Goal: Task Accomplishment & Management: Complete application form

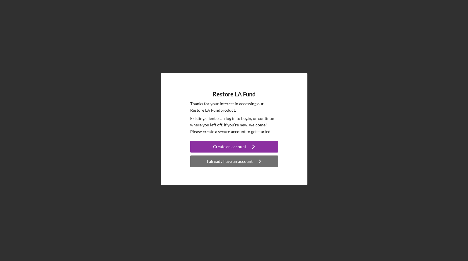
click at [232, 159] on div "I already have an account" at bounding box center [230, 161] width 46 height 12
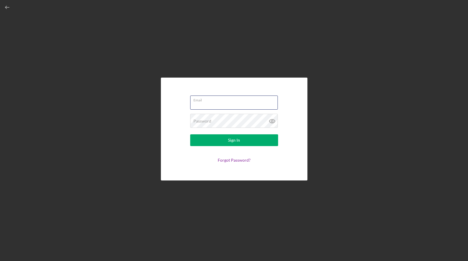
type input "[EMAIL_ADDRESS][DOMAIN_NAME]"
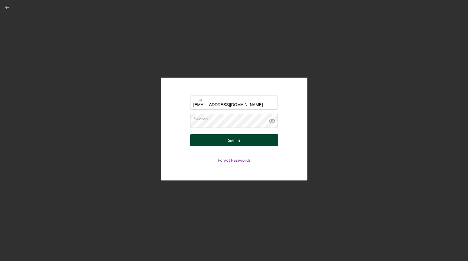
click at [231, 137] on div "Sign In" at bounding box center [234, 140] width 12 height 12
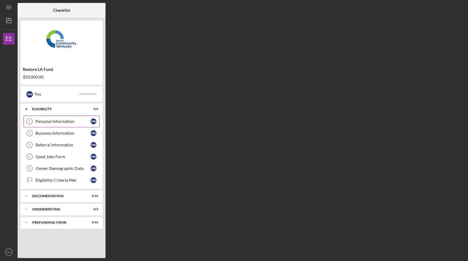
click at [82, 124] on link "Personal Information 1 Personal Information H N" at bounding box center [61, 121] width 76 height 12
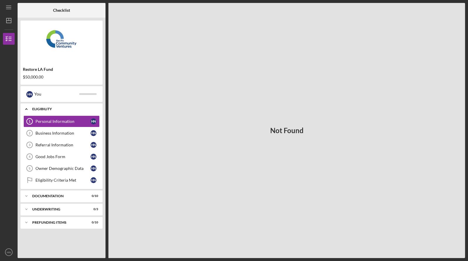
click at [25, 108] on icon "Icon/Expander" at bounding box center [27, 109] width 12 height 12
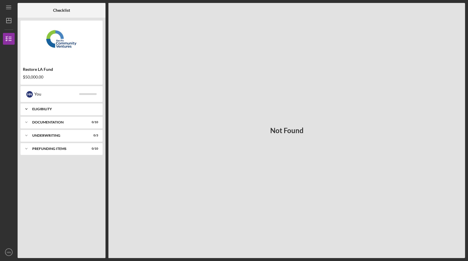
click at [25, 108] on icon "Icon/Expander" at bounding box center [27, 109] width 12 height 12
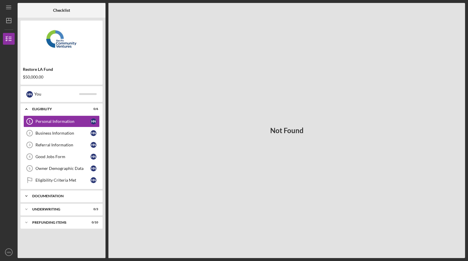
click at [24, 195] on icon "Icon/Expander" at bounding box center [27, 196] width 12 height 12
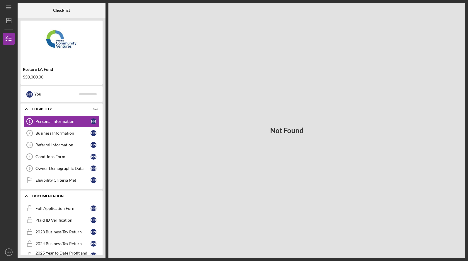
scroll to position [34, 0]
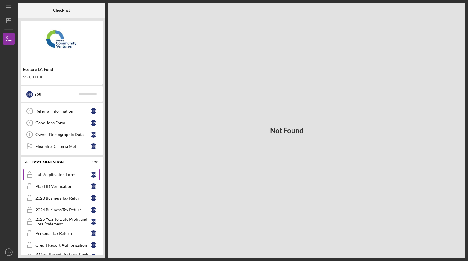
click at [65, 175] on div "Full Application Form" at bounding box center [62, 174] width 55 height 5
click at [64, 184] on div "Plaid ID Verification" at bounding box center [62, 186] width 55 height 5
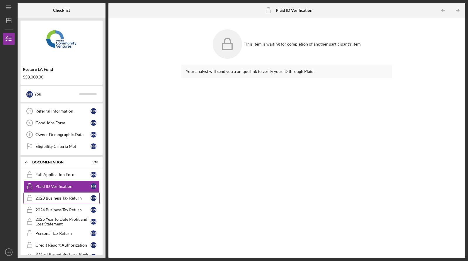
click at [61, 197] on div "2023 Business Tax Return" at bounding box center [62, 197] width 55 height 5
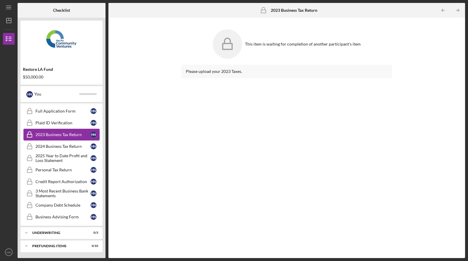
scroll to position [97, 0]
click at [51, 234] on div "Underwriting" at bounding box center [63, 233] width 63 height 4
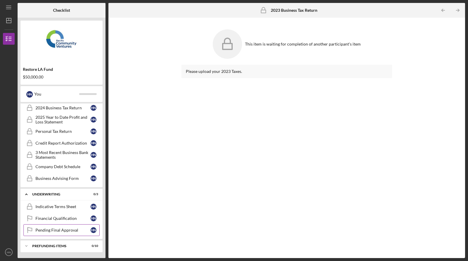
scroll to position [136, 0]
click at [53, 231] on div "Pending Final Approval" at bounding box center [62, 229] width 55 height 5
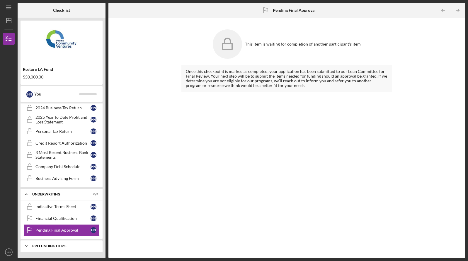
click at [54, 244] on div "Prefunding Items" at bounding box center [63, 246] width 63 height 4
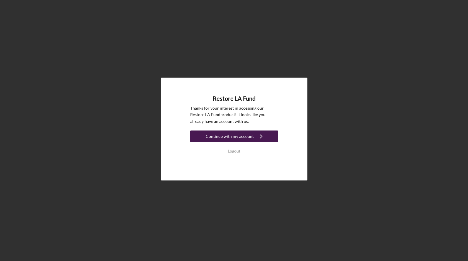
click at [249, 135] on div "Continue with my account" at bounding box center [230, 136] width 48 height 12
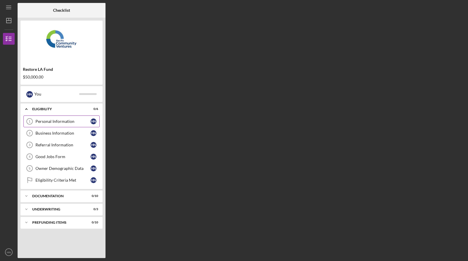
click at [35, 120] on icon "Personal Information 1" at bounding box center [29, 121] width 15 height 15
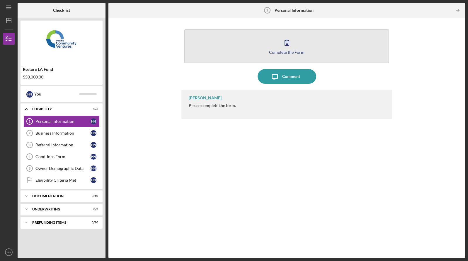
click at [294, 44] on icon "button" at bounding box center [287, 42] width 15 height 15
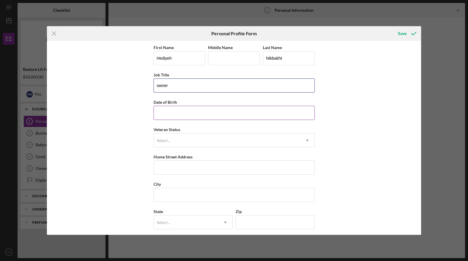
type input "owner"
type input "[DATE]"
click at [200, 141] on div "Select..." at bounding box center [227, 139] width 147 height 13
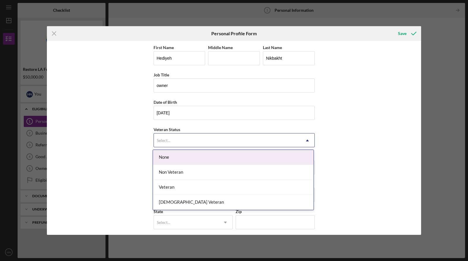
click at [190, 154] on div "None" at bounding box center [233, 157] width 161 height 15
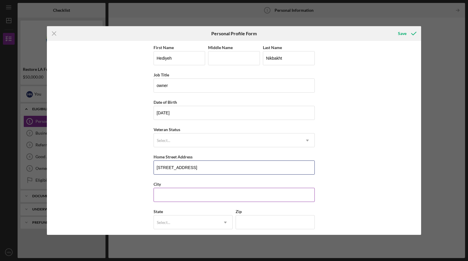
type input "[STREET_ADDRESS]"
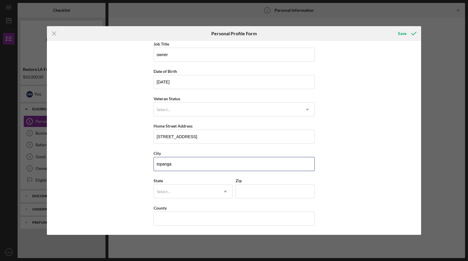
scroll to position [31, 0]
type input "topanga"
click at [225, 190] on icon "Icon/Dropdown Arrow" at bounding box center [226, 191] width 14 height 14
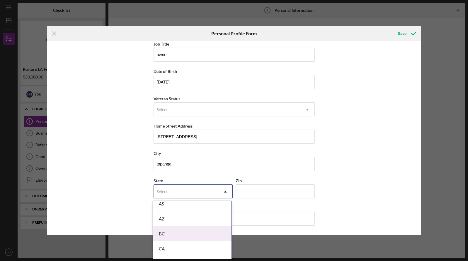
scroll to position [133, 0]
click at [188, 236] on div "CA" at bounding box center [192, 239] width 79 height 15
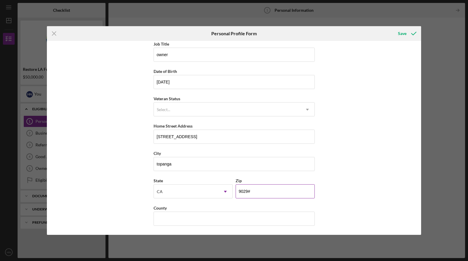
type input "90290"
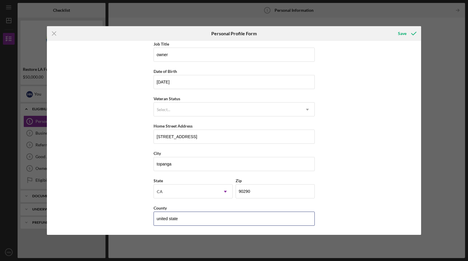
type input "united state"
click at [369, 156] on div "First Name [PERSON_NAME] Middle Name Last Name [PERSON_NAME] Job Title owner Da…" at bounding box center [234, 138] width 375 height 194
click at [370, 156] on div "First Name [PERSON_NAME] Middle Name Last Name [PERSON_NAME] Job Title owner Da…" at bounding box center [234, 138] width 375 height 194
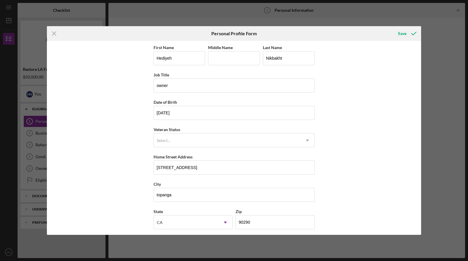
scroll to position [0, 0]
click at [402, 31] on div "Save" at bounding box center [402, 34] width 9 height 12
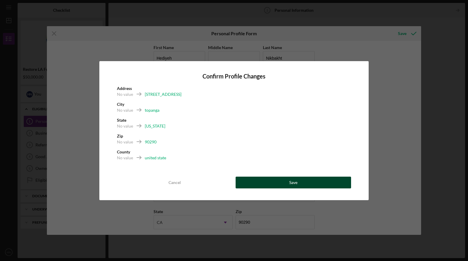
click at [288, 182] on button "Save" at bounding box center [294, 182] width 116 height 12
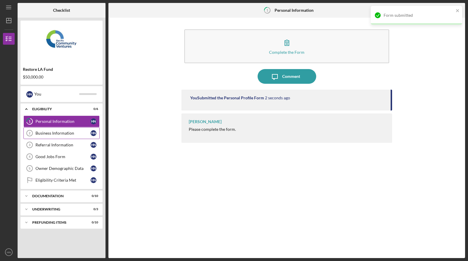
click at [70, 131] on div "Business Information" at bounding box center [62, 133] width 55 height 5
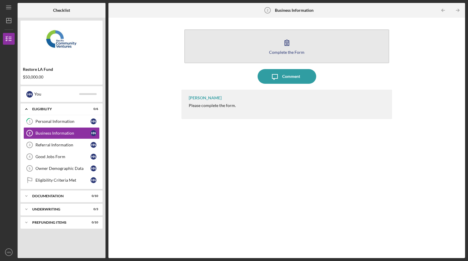
click at [295, 40] on button "Complete the Form Form" at bounding box center [287, 46] width 205 height 34
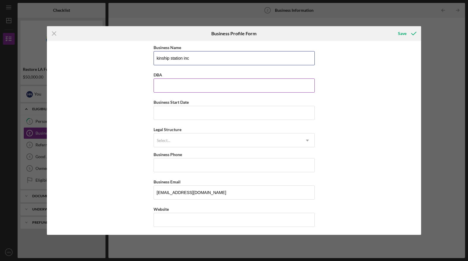
type input "kinship station inc"
type input "kinship station"
click at [204, 57] on input "kinship station inc" at bounding box center [234, 58] width 161 height 14
type input "kinship station"
type input "[DATE]"
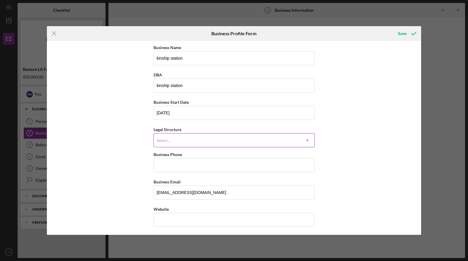
click at [209, 141] on div "Select..." at bounding box center [227, 139] width 147 height 13
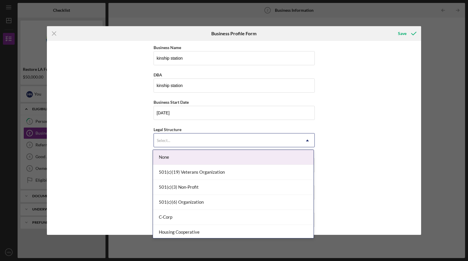
click at [204, 155] on div "None" at bounding box center [233, 157] width 161 height 15
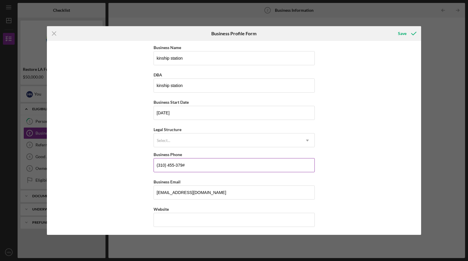
type input "[PHONE_NUMBER]"
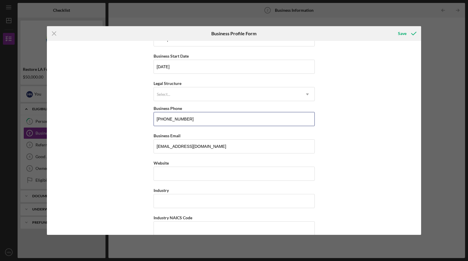
scroll to position [50, 0]
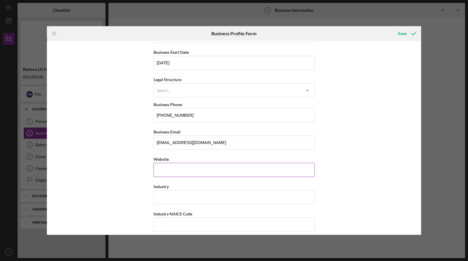
click at [201, 173] on input "Website" at bounding box center [234, 170] width 161 height 14
click at [164, 170] on div "https:// Website" at bounding box center [234, 165] width 161 height 21
paste input "[DOMAIN_NAME]"
type input "[DOMAIN_NAME]"
click at [179, 200] on input "Industry" at bounding box center [234, 197] width 161 height 14
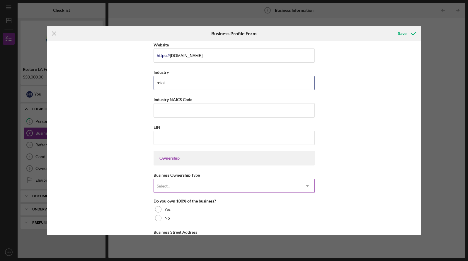
scroll to position [164, 0]
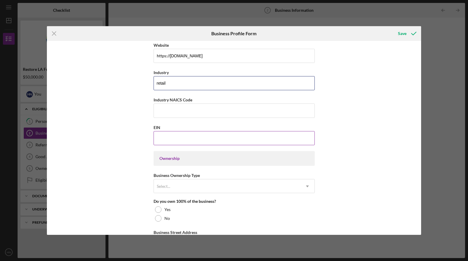
type input "retail"
click at [185, 141] on input "EIN" at bounding box center [234, 138] width 161 height 14
paste input "[US_EMPLOYER_IDENTIFICATION_NUMBER]"
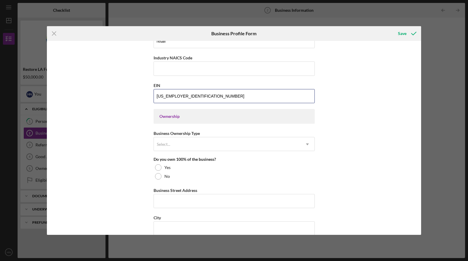
scroll to position [207, 0]
type input "[US_EMPLOYER_IDENTIFICATION_NUMBER]"
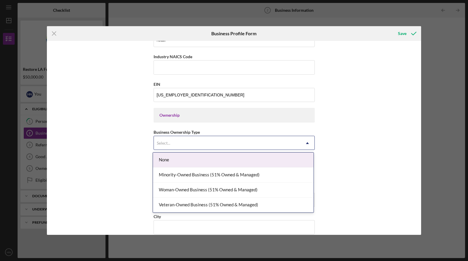
click at [221, 145] on div "Select..." at bounding box center [227, 142] width 147 height 13
click at [191, 160] on div "None" at bounding box center [233, 159] width 161 height 15
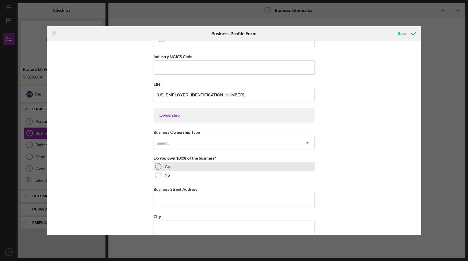
click at [157, 165] on div at bounding box center [158, 166] width 6 height 6
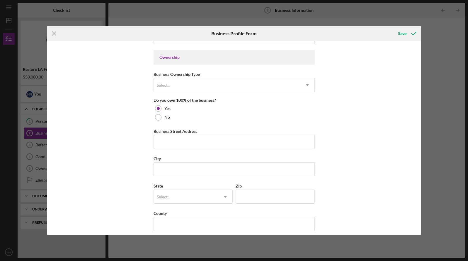
scroll to position [275, 0]
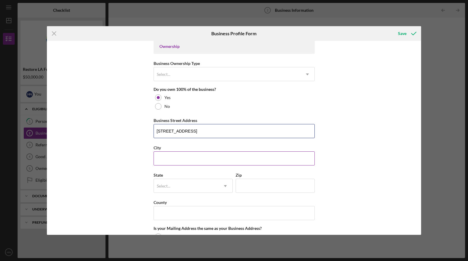
type input "[STREET_ADDRESS]"
type input "topanga"
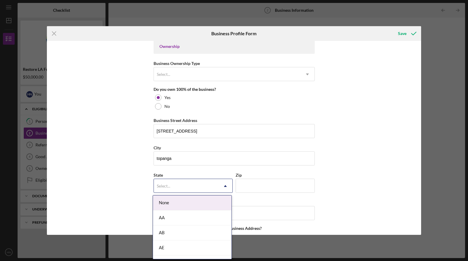
click at [224, 182] on icon "Icon/Dropdown Arrow" at bounding box center [226, 186] width 14 height 14
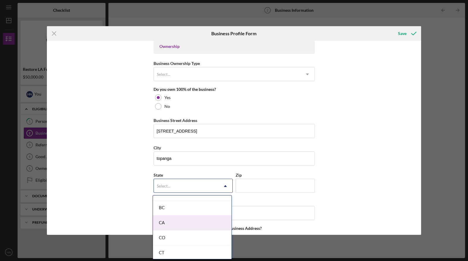
scroll to position [145, 0]
click at [175, 223] on div "CA" at bounding box center [192, 222] width 79 height 15
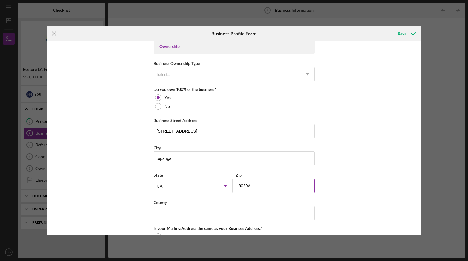
type input "90290"
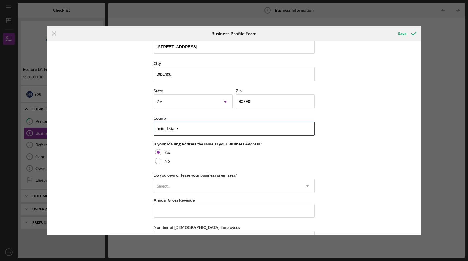
scroll to position [359, 0]
type input "united state"
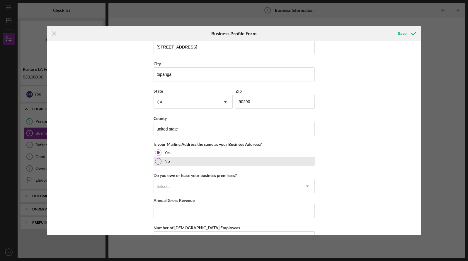
click at [158, 161] on div at bounding box center [158, 161] width 6 height 6
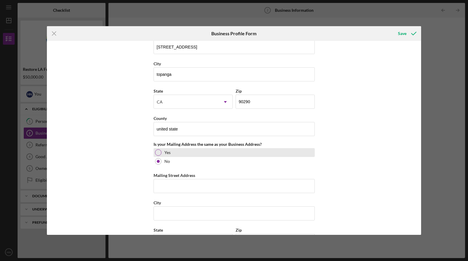
click at [157, 151] on div at bounding box center [158, 152] width 6 height 6
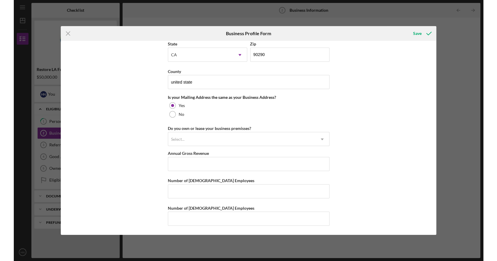
scroll to position [406, 0]
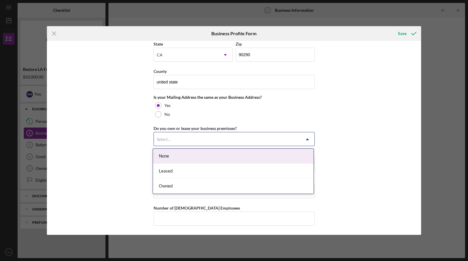
click at [310, 136] on icon "Icon/Dropdown Arrow" at bounding box center [308, 139] width 14 height 14
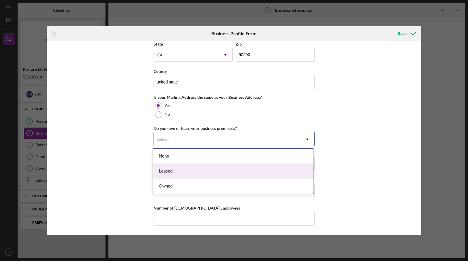
click at [237, 169] on div "Leased" at bounding box center [233, 170] width 161 height 15
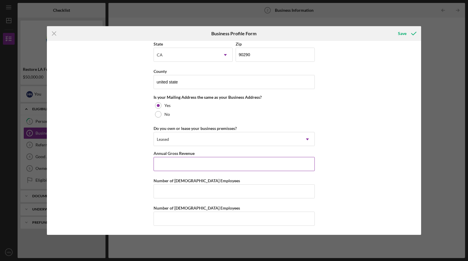
click at [180, 163] on input "Annual Gross Revenue" at bounding box center [234, 164] width 161 height 14
type input "$32,700,000"
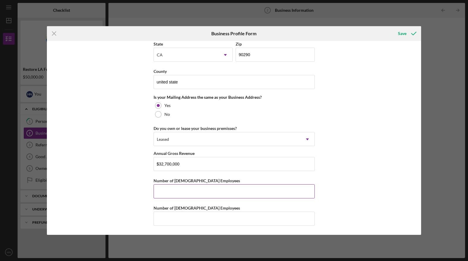
click at [181, 190] on input "Number of [DEMOGRAPHIC_DATA] Employees" at bounding box center [234, 191] width 161 height 14
type input "1"
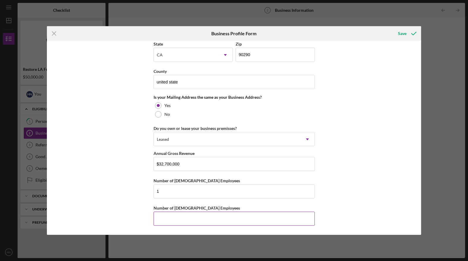
click at [173, 222] on input "Number of [DEMOGRAPHIC_DATA] Employees" at bounding box center [234, 218] width 161 height 14
drag, startPoint x: 166, startPoint y: 218, endPoint x: 153, endPoint y: 220, distance: 12.7
click at [154, 220] on input "3" at bounding box center [234, 218] width 161 height 14
type input "3"
click at [361, 96] on div "Business Name kinship station DBA kinship station Business Start Date [DATE] Le…" at bounding box center [234, 138] width 375 height 194
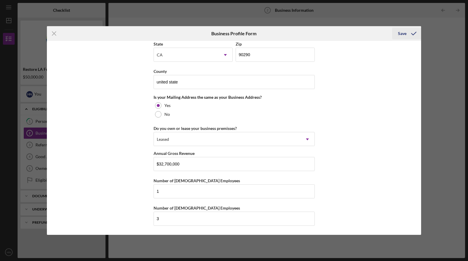
click at [402, 31] on div "Save" at bounding box center [402, 34] width 9 height 12
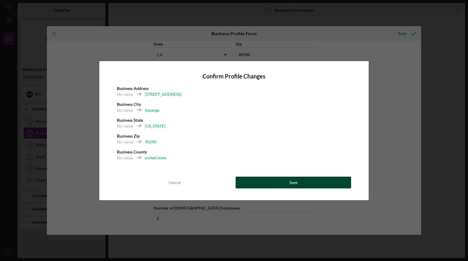
click at [281, 177] on button "Save" at bounding box center [294, 182] width 116 height 12
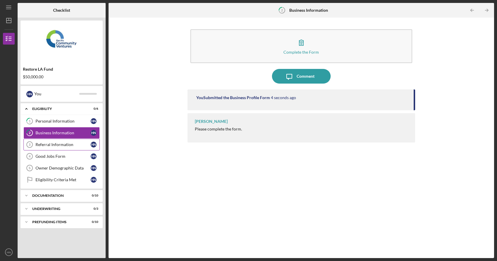
click at [70, 140] on link "Referral Information 3 Referral Information H N" at bounding box center [61, 145] width 76 height 12
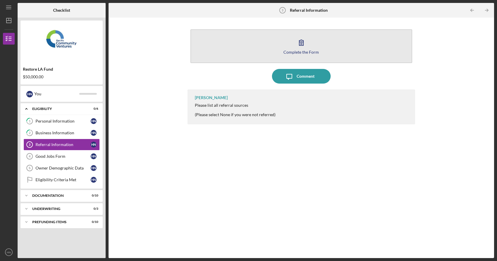
click at [303, 44] on icon "button" at bounding box center [301, 43] width 4 height 6
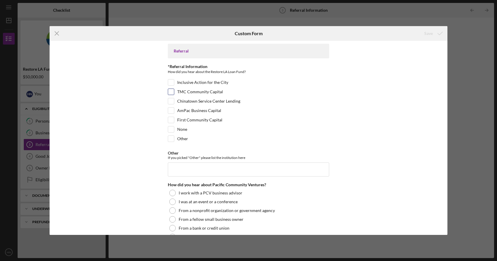
click at [168, 90] on input "TMC Community Capital" at bounding box center [171, 92] width 6 height 6
checkbox input "true"
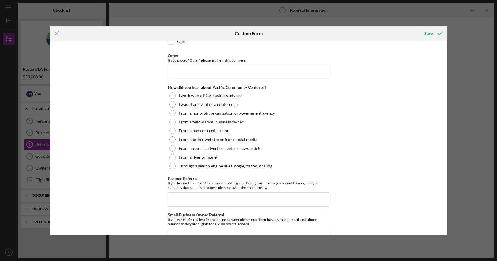
scroll to position [99, 0]
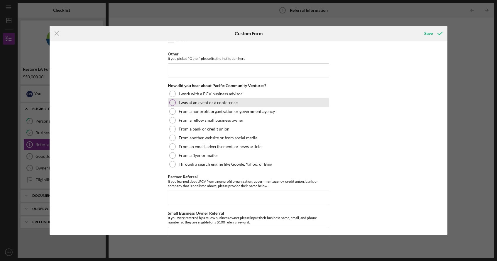
click at [172, 100] on div at bounding box center [172, 102] width 6 height 6
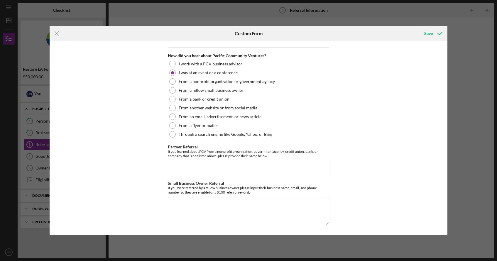
scroll to position [129, 0]
click at [427, 33] on div "Save" at bounding box center [428, 34] width 9 height 12
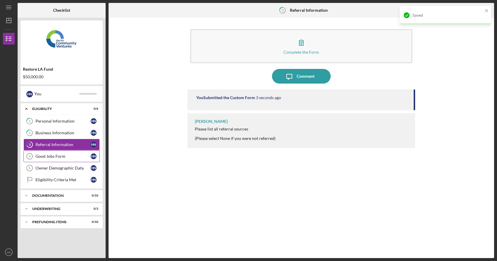
click at [80, 154] on div "Good Jobs Form" at bounding box center [62, 156] width 55 height 5
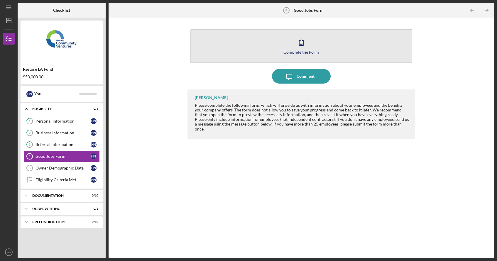
click at [300, 42] on icon "button" at bounding box center [301, 43] width 4 height 6
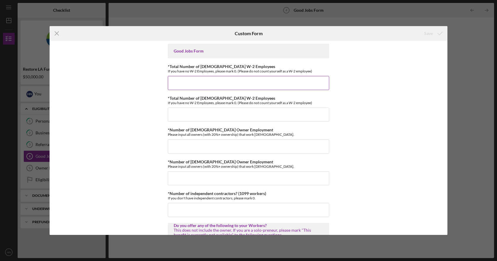
click at [231, 84] on input "*Total Number of [DEMOGRAPHIC_DATA] W-2 Employees" at bounding box center [248, 83] width 161 height 14
type input "0"
click at [215, 118] on input "*Total Number of [DEMOGRAPHIC_DATA] W-2 Employees" at bounding box center [248, 115] width 161 height 14
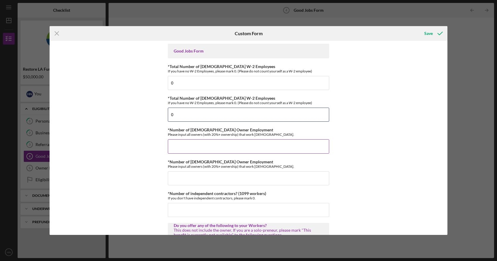
type input "0"
click at [193, 146] on input "*Number of [DEMOGRAPHIC_DATA] Owner Employment" at bounding box center [248, 146] width 161 height 14
type input "0"
click at [189, 175] on input "*Number of [DEMOGRAPHIC_DATA] Owner Employment" at bounding box center [248, 178] width 161 height 14
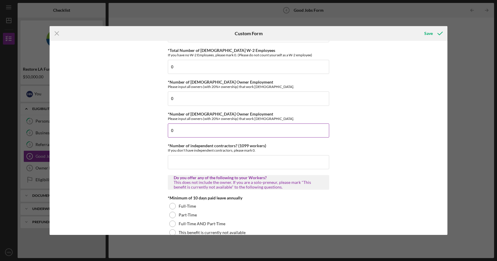
scroll to position [52, 0]
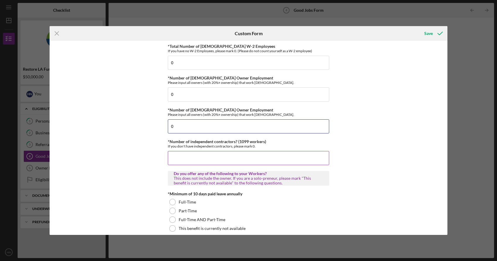
type input "0"
click at [185, 163] on input "*Number of independent contractors? (1099 workers)" at bounding box center [248, 158] width 161 height 14
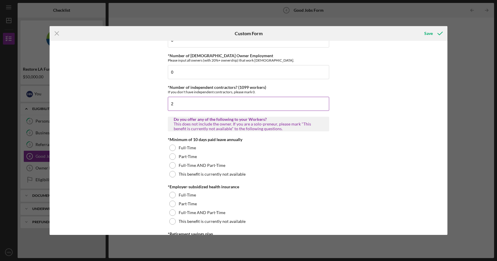
scroll to position [107, 0]
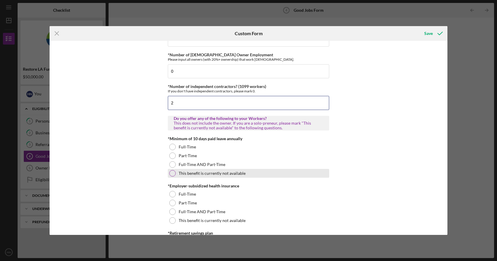
type input "2"
click at [170, 171] on div at bounding box center [172, 173] width 6 height 6
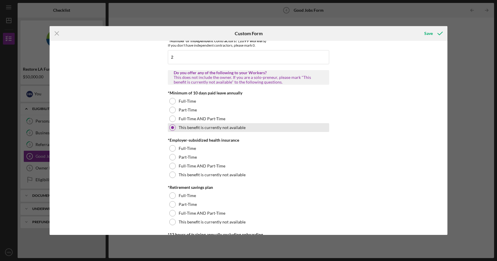
scroll to position [155, 0]
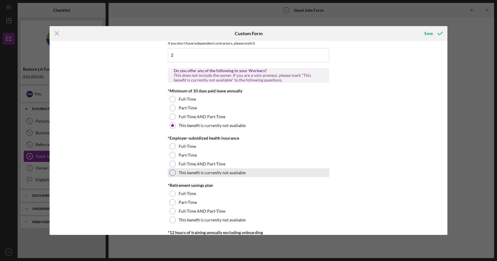
click at [170, 171] on div at bounding box center [172, 173] width 6 height 6
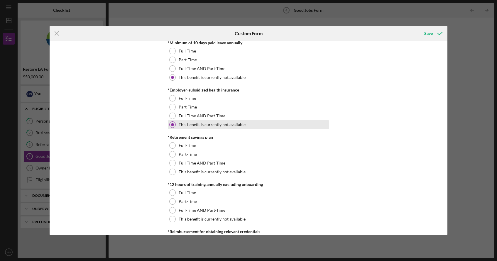
scroll to position [205, 0]
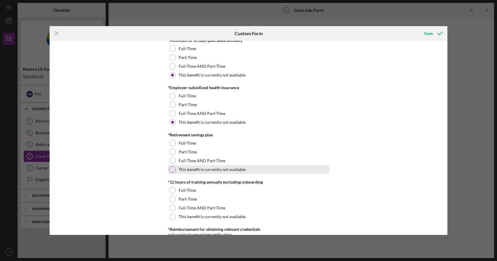
click at [170, 169] on div at bounding box center [172, 169] width 6 height 6
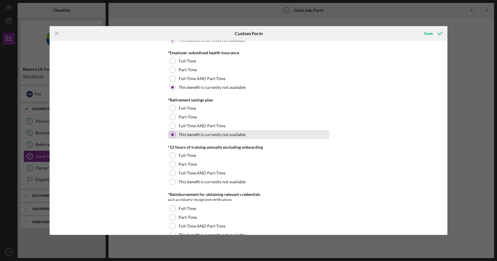
scroll to position [241, 0]
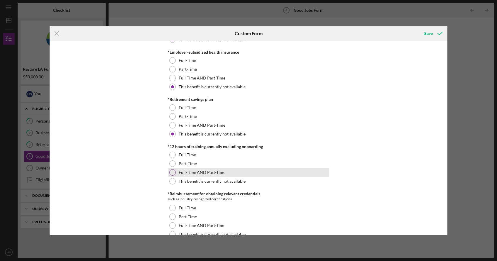
click at [172, 171] on div at bounding box center [172, 172] width 6 height 6
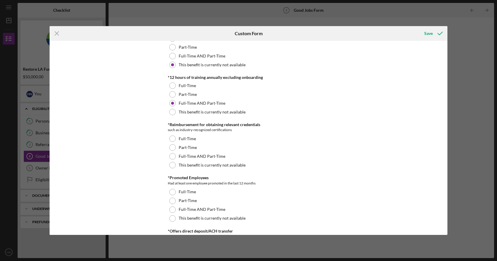
scroll to position [311, 0]
click at [170, 164] on div at bounding box center [172, 164] width 6 height 6
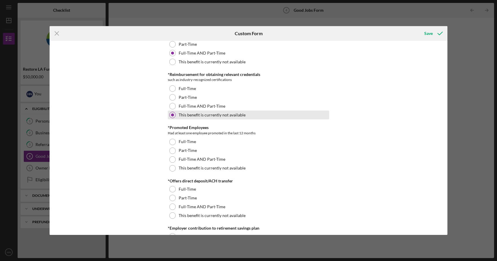
scroll to position [361, 0]
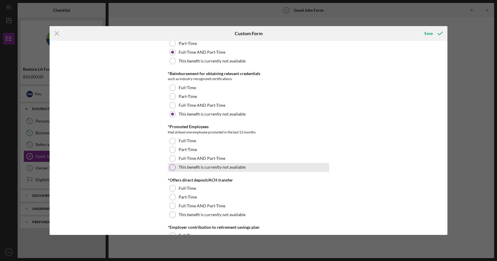
click at [170, 163] on div "This benefit is currently not available" at bounding box center [248, 167] width 161 height 9
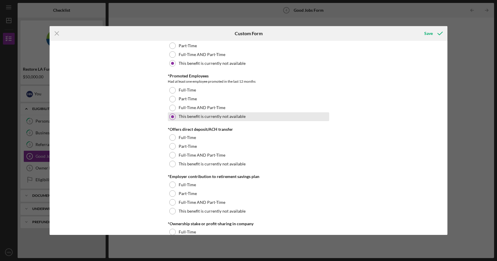
scroll to position [412, 0]
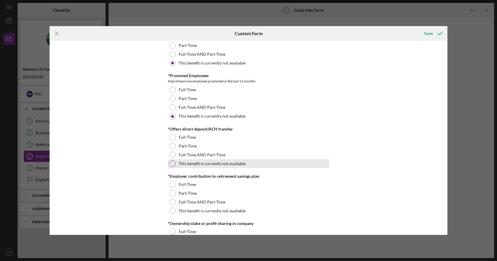
click at [170, 163] on div at bounding box center [172, 163] width 6 height 6
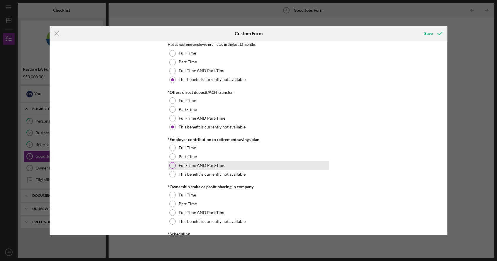
scroll to position [469, 0]
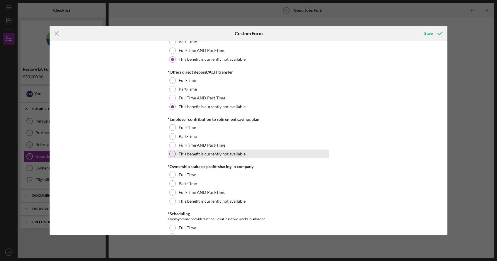
click at [172, 152] on div at bounding box center [172, 154] width 6 height 6
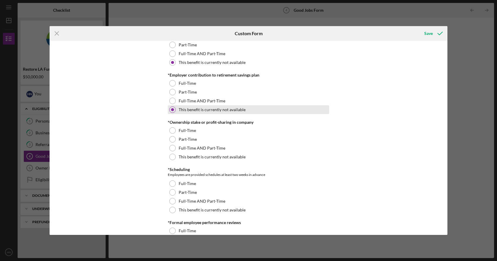
scroll to position [513, 0]
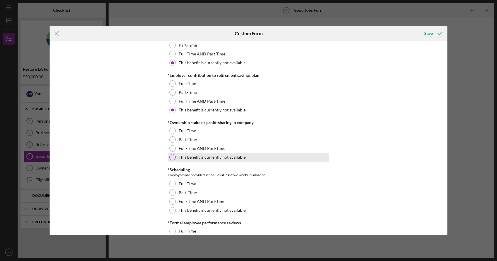
click at [170, 158] on div at bounding box center [172, 157] width 6 height 6
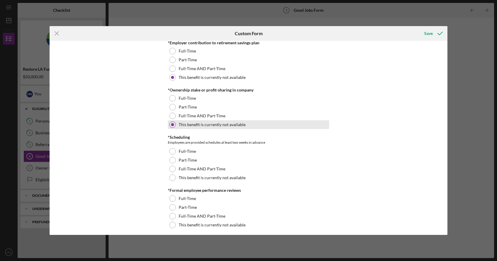
scroll to position [559, 0]
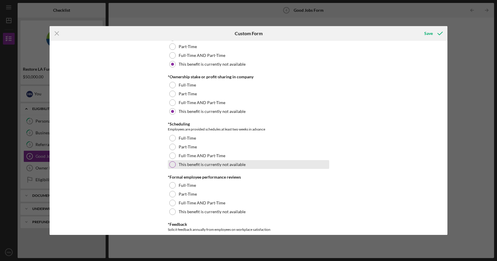
click at [170, 161] on div at bounding box center [172, 164] width 6 height 6
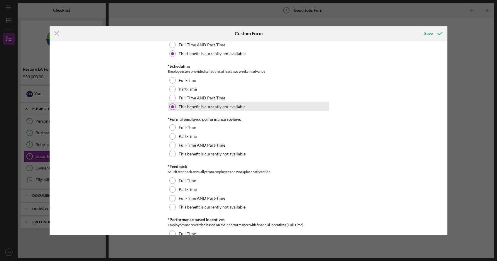
scroll to position [616, 0]
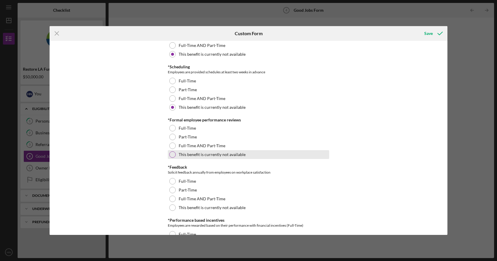
click at [170, 155] on div at bounding box center [172, 154] width 6 height 6
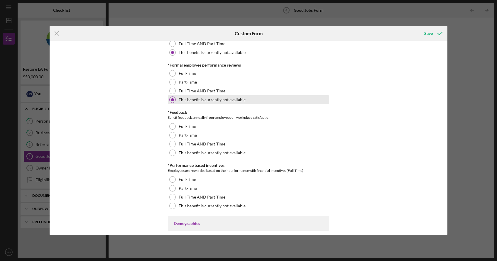
scroll to position [672, 0]
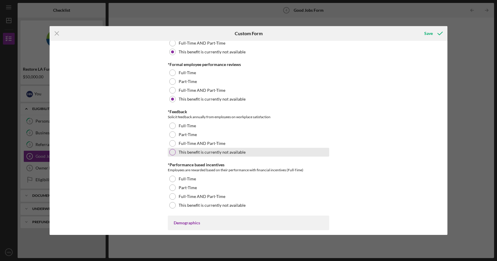
click at [171, 153] on div at bounding box center [172, 152] width 6 height 6
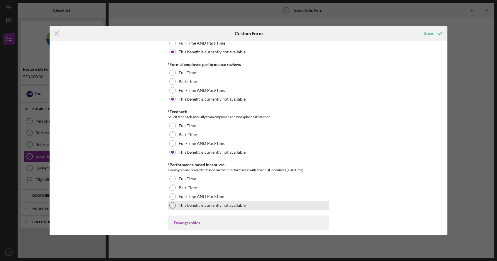
click at [169, 203] on div at bounding box center [172, 205] width 6 height 6
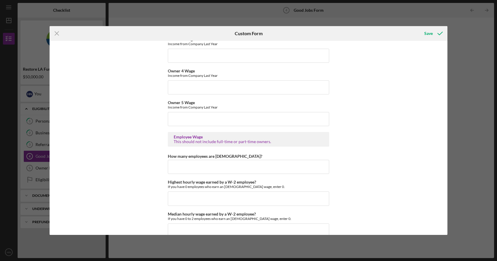
scroll to position [1061, 0]
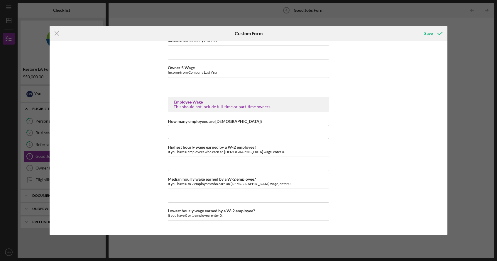
type input "327000.00"
click at [185, 136] on input "How many employees are [DEMOGRAPHIC_DATA]?" at bounding box center [248, 132] width 161 height 14
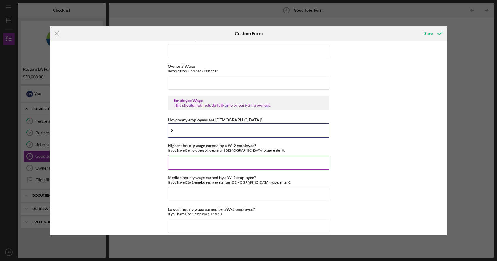
type input "2"
click at [187, 168] on input "Highest hourly wage earned by a W-2 employee?" at bounding box center [248, 162] width 161 height 14
type input "$0"
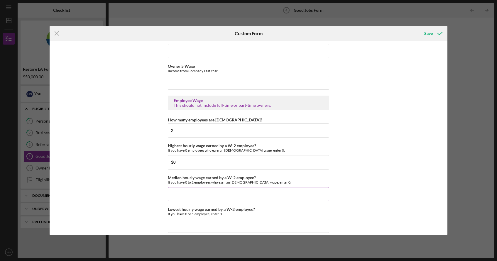
click at [187, 189] on input "Median hourly wage earned by a W-2 employee?" at bounding box center [248, 194] width 161 height 14
type input "$0"
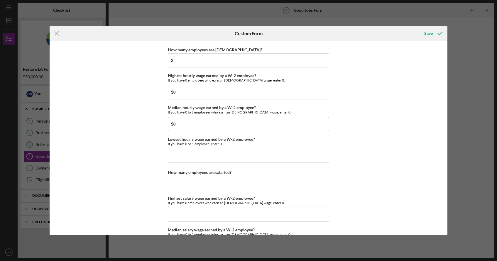
scroll to position [1132, 0]
click at [197, 160] on input "Lowest hourly wage earned by a W-2 employee?" at bounding box center [248, 156] width 161 height 14
type input "$0"
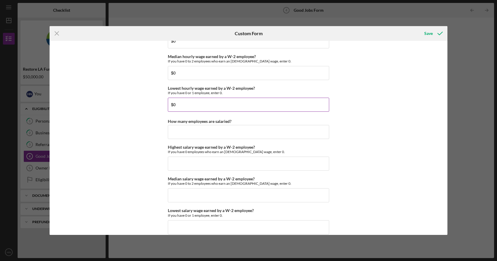
scroll to position [1185, 0]
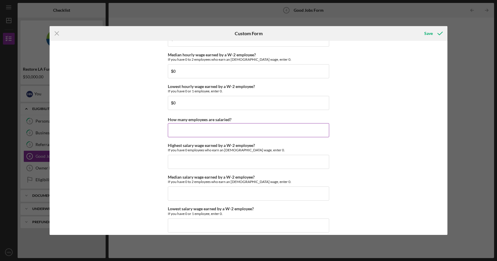
click at [200, 129] on input "How many employees are salaried?" at bounding box center [248, 130] width 161 height 14
type input "0"
click at [189, 158] on input "Highest salary wage earned by a W-2 employee?" at bounding box center [248, 162] width 161 height 14
type input "$0"
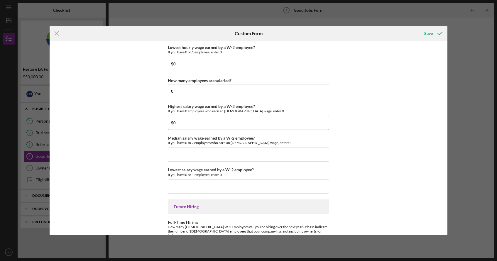
scroll to position [1224, 0]
click at [182, 153] on input "Median salary wage earned by a W-2 employee?" at bounding box center [248, 155] width 161 height 14
type input "$0"
click at [183, 191] on input "Lowest salary wage earned by a W-2 employee?" at bounding box center [248, 187] width 161 height 14
type input "$0"
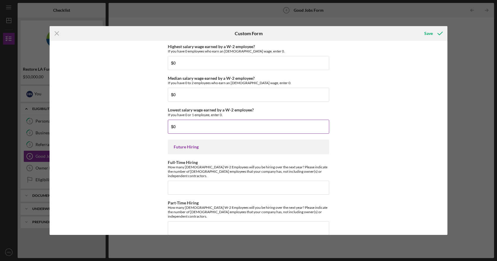
scroll to position [1283, 0]
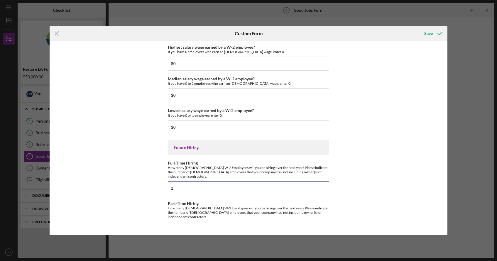
type input "1"
type input "2"
click at [429, 29] on div "Save" at bounding box center [428, 34] width 9 height 12
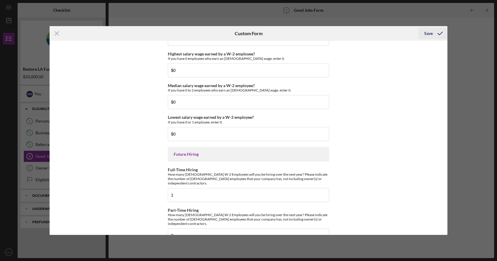
click at [429, 31] on div "Save" at bounding box center [428, 34] width 9 height 12
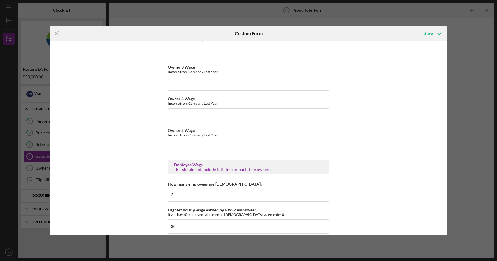
scroll to position [1005, 0]
click at [231, 169] on div "This should not include full-time or part-time owners." at bounding box center [249, 169] width 150 height 5
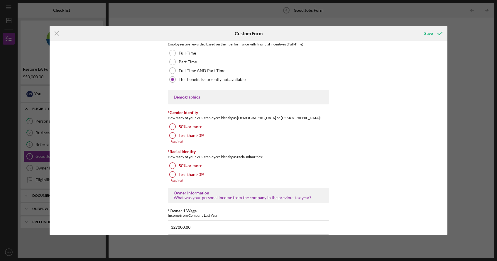
scroll to position [794, 0]
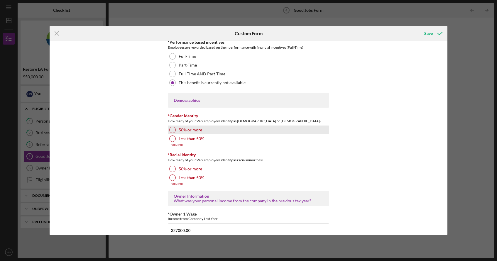
click at [171, 130] on div at bounding box center [172, 130] width 6 height 6
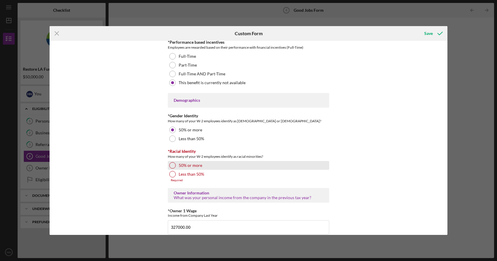
click at [171, 167] on div at bounding box center [172, 165] width 6 height 6
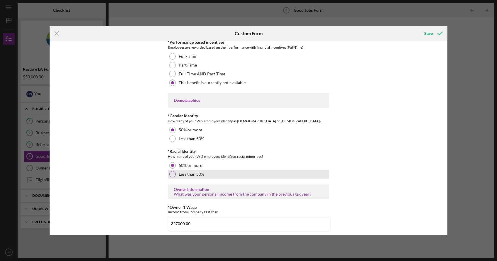
click at [171, 176] on div at bounding box center [172, 174] width 6 height 6
click at [428, 34] on div "Save" at bounding box center [428, 34] width 9 height 12
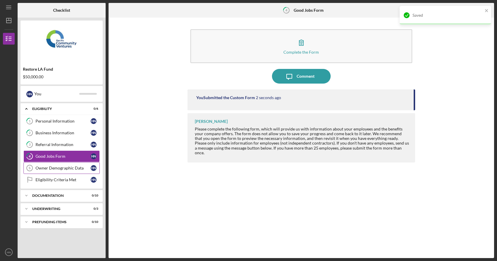
click at [65, 170] on div "Owner Demographic Data" at bounding box center [62, 168] width 55 height 5
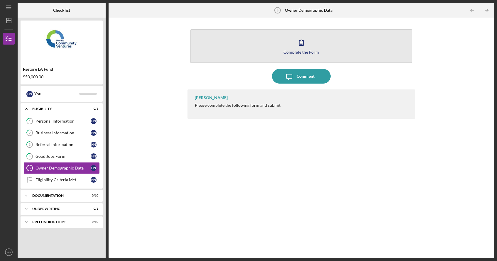
click at [295, 41] on icon "button" at bounding box center [301, 42] width 15 height 15
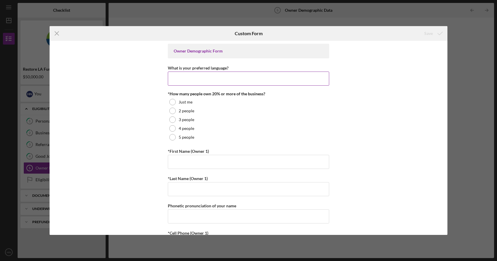
click at [231, 82] on input "What is your preferred language?" at bounding box center [248, 79] width 161 height 14
type input "English"
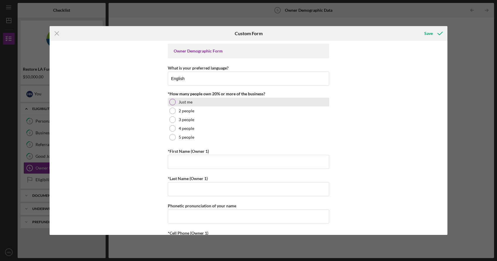
drag, startPoint x: 231, startPoint y: 82, endPoint x: 222, endPoint y: 102, distance: 22.3
click at [222, 102] on div "Just me" at bounding box center [248, 102] width 161 height 9
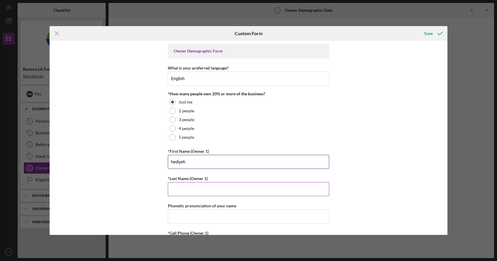
type input "hediyeh"
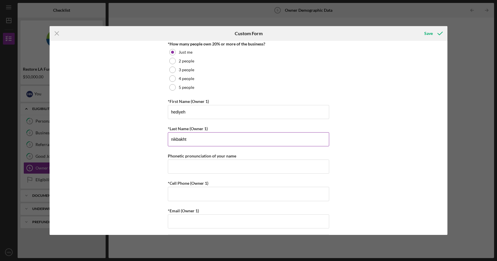
scroll to position [60, 0]
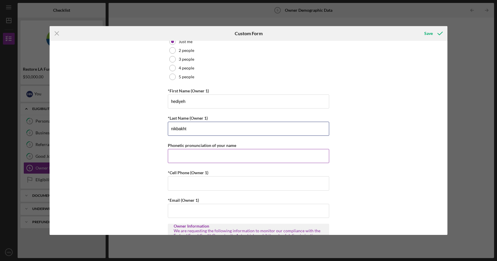
type input "nikbakht"
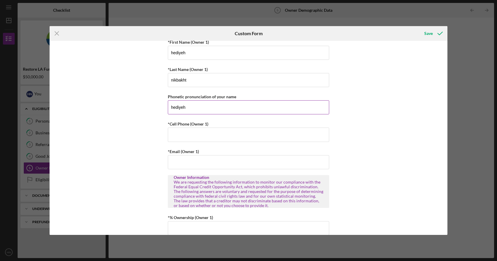
scroll to position [109, 0]
type input "hediyeh"
type input "[PHONE_NUMBER]"
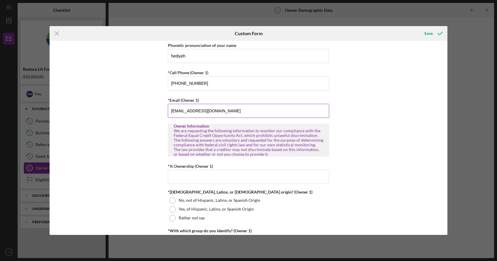
scroll to position [159, 0]
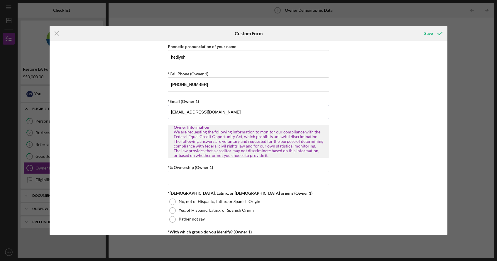
type input "[EMAIL_ADDRESS][DOMAIN_NAME]"
click at [135, 176] on div "Owner Demographic Form What is your preferred language? English *How many peopl…" at bounding box center [249, 138] width 398 height 194
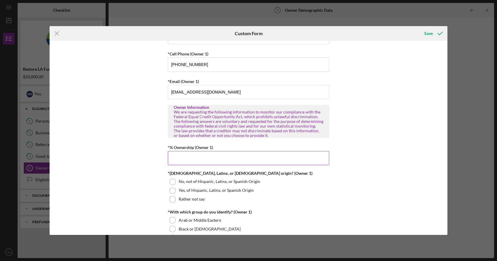
click at [180, 163] on input "*% Ownership (Owner 1)" at bounding box center [248, 158] width 161 height 14
type input "100.00000%"
click at [146, 182] on div "Owner Demographic Form What is your preferred language? English *How many peopl…" at bounding box center [249, 138] width 398 height 194
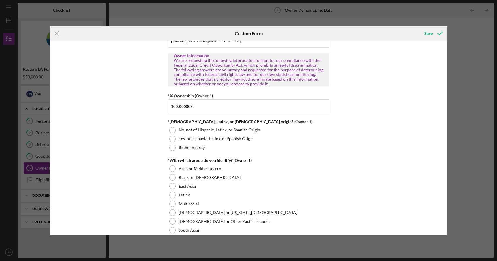
scroll to position [231, 0]
click at [169, 147] on div at bounding box center [172, 147] width 6 height 6
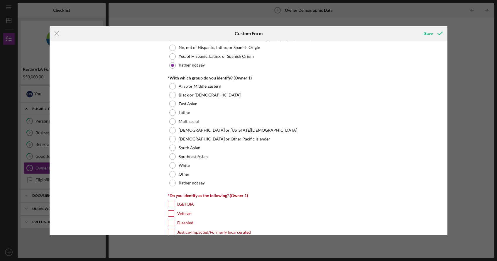
scroll to position [319, 0]
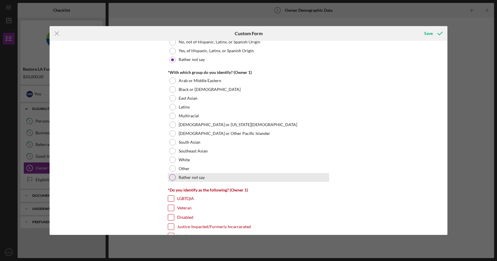
click at [172, 176] on div at bounding box center [172, 177] width 6 height 6
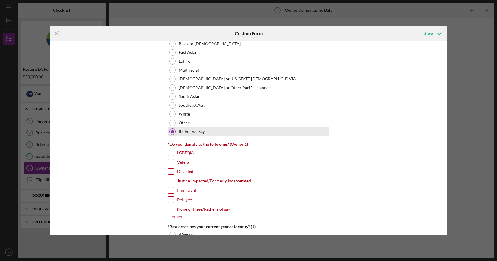
scroll to position [366, 0]
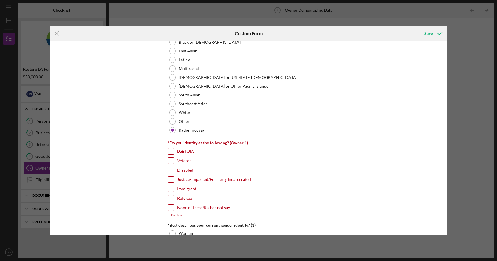
click at [169, 205] on input "None of these/Rather not say" at bounding box center [171, 208] width 6 height 6
checkbox input "true"
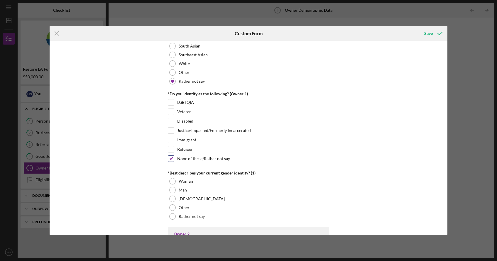
scroll to position [415, 0]
click at [172, 180] on div at bounding box center [172, 181] width 6 height 6
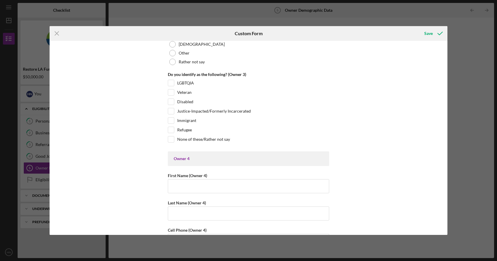
scroll to position [1341, 0]
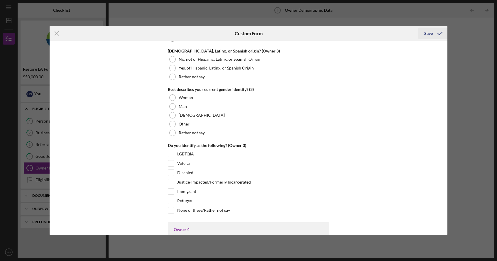
click at [425, 31] on div "Save" at bounding box center [428, 34] width 9 height 12
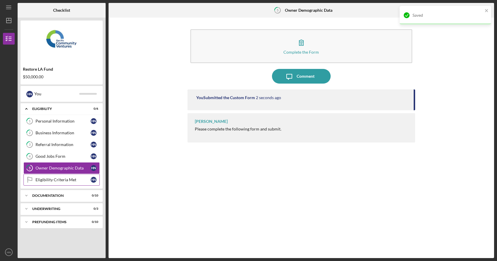
click at [57, 181] on div "Eligibility Criteria Met" at bounding box center [62, 179] width 55 height 5
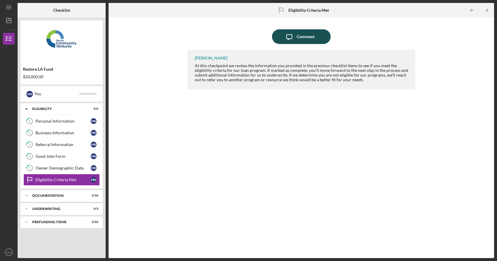
click at [293, 37] on icon "Icon/Message" at bounding box center [289, 36] width 15 height 15
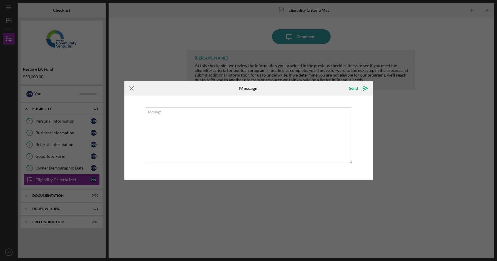
click at [133, 88] on icon "Icon/Menu Close" at bounding box center [131, 88] width 15 height 15
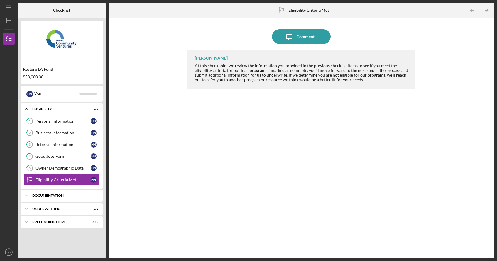
click at [50, 191] on div "Icon/Expander Documentation 0 / 10" at bounding box center [62, 196] width 82 height 12
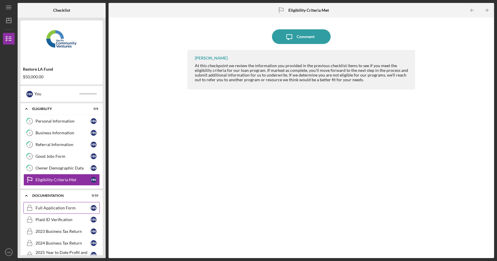
click at [69, 205] on link "Full Application Form Full Application Form H N" at bounding box center [61, 208] width 76 height 12
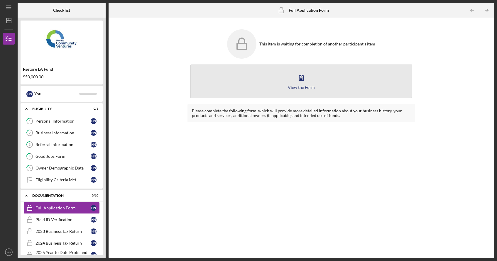
click at [296, 81] on icon "button" at bounding box center [301, 77] width 15 height 15
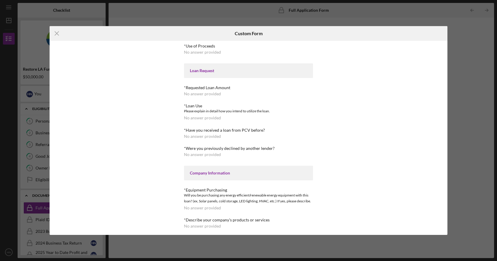
click at [292, 88] on div "*Requested Loan Amount" at bounding box center [248, 87] width 129 height 5
click at [227, 48] on div "*Use of Proceeds No answer provided" at bounding box center [248, 49] width 129 height 11
click at [201, 226] on div "No answer provided" at bounding box center [202, 226] width 37 height 5
click at [57, 31] on icon "Icon/Menu Close" at bounding box center [57, 33] width 15 height 15
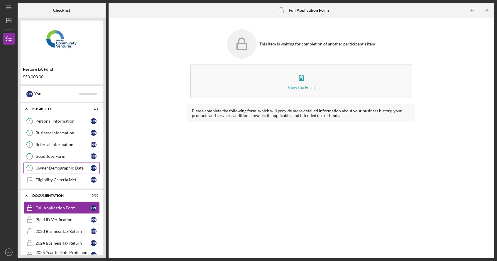
scroll to position [50, 0]
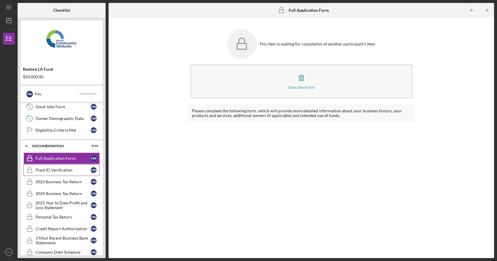
click at [54, 170] on div "Plaid ID Verification" at bounding box center [62, 170] width 55 height 5
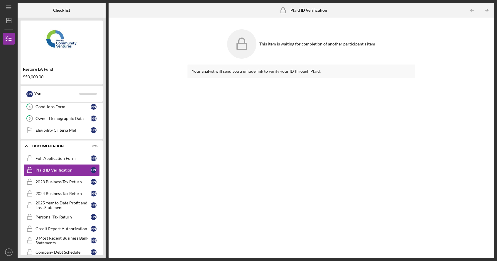
click at [243, 45] on icon at bounding box center [241, 43] width 29 height 29
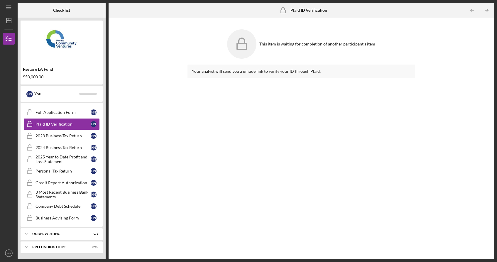
scroll to position [96, 0]
